Goal: Transaction & Acquisition: Subscribe to service/newsletter

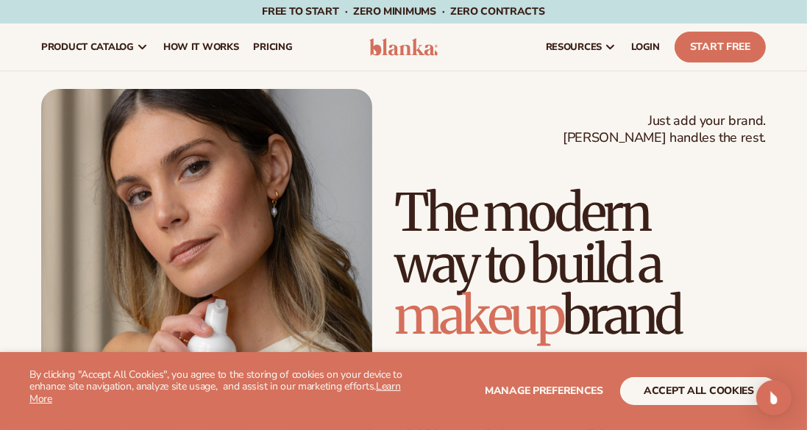
click at [261, 49] on span "pricing" at bounding box center [272, 47] width 39 height 12
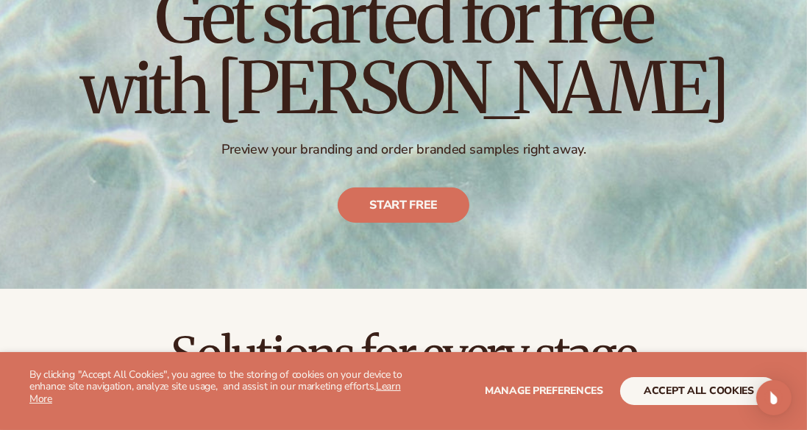
scroll to position [157, 0]
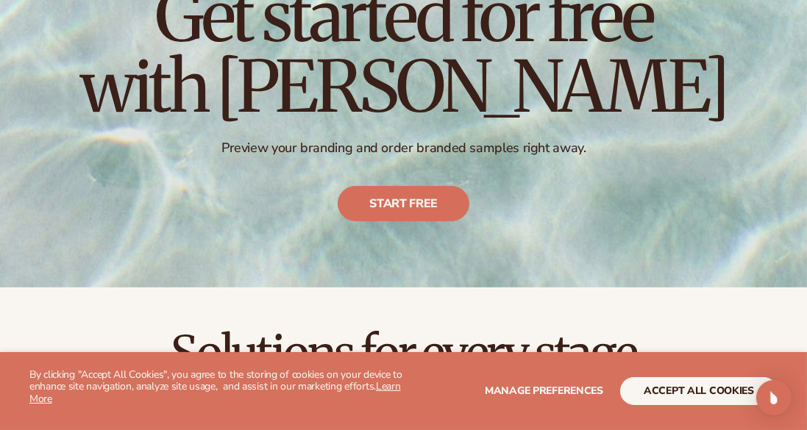
click at [368, 205] on link "Start free" at bounding box center [404, 203] width 132 height 35
